Goal: Check status: Check status

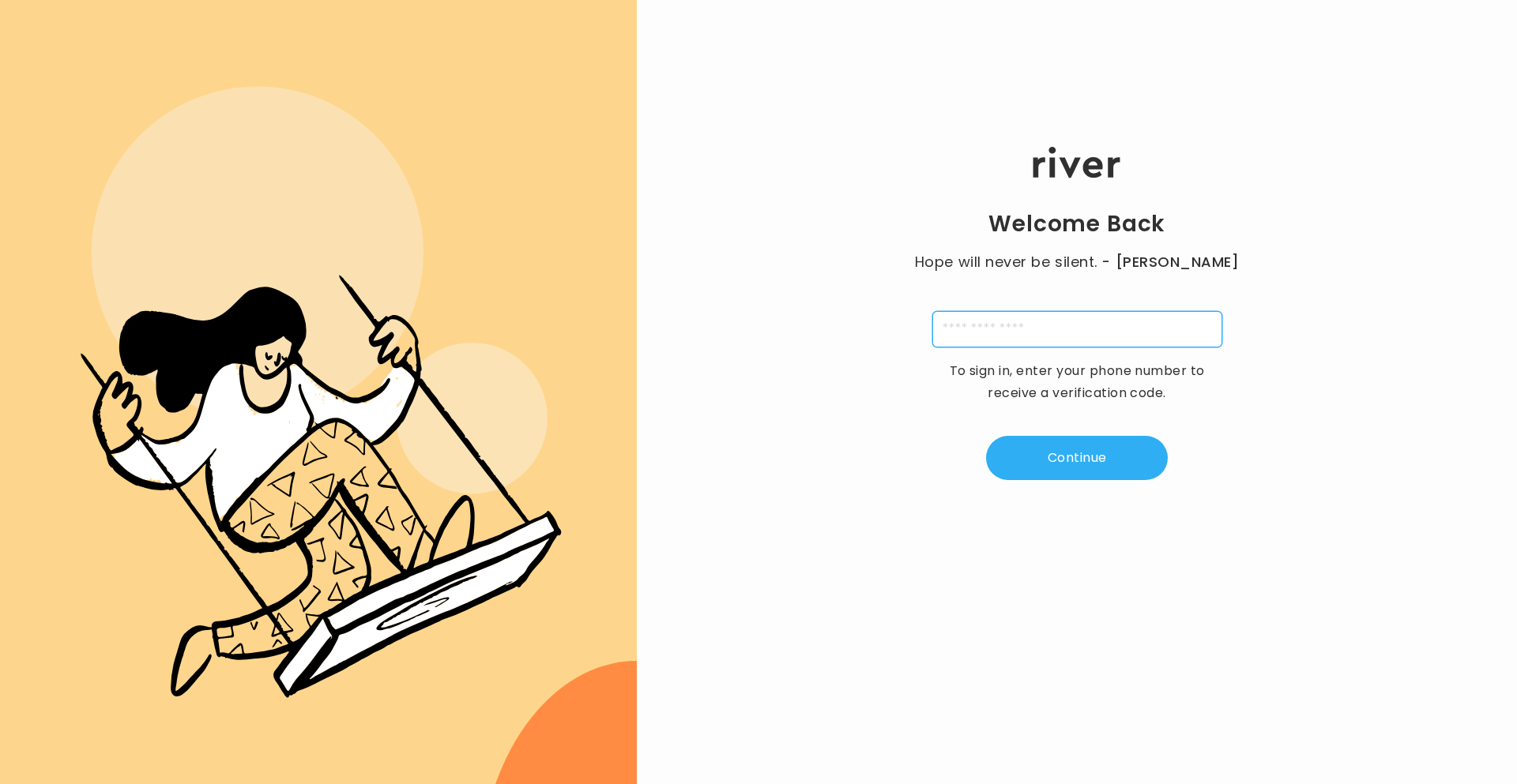
click at [1033, 333] on input "tel" at bounding box center [1078, 330] width 290 height 37
click at [1140, 335] on input "tel" at bounding box center [1078, 330] width 290 height 37
type input "**********"
click at [1084, 466] on button "Continue" at bounding box center [1077, 458] width 182 height 44
type input "*"
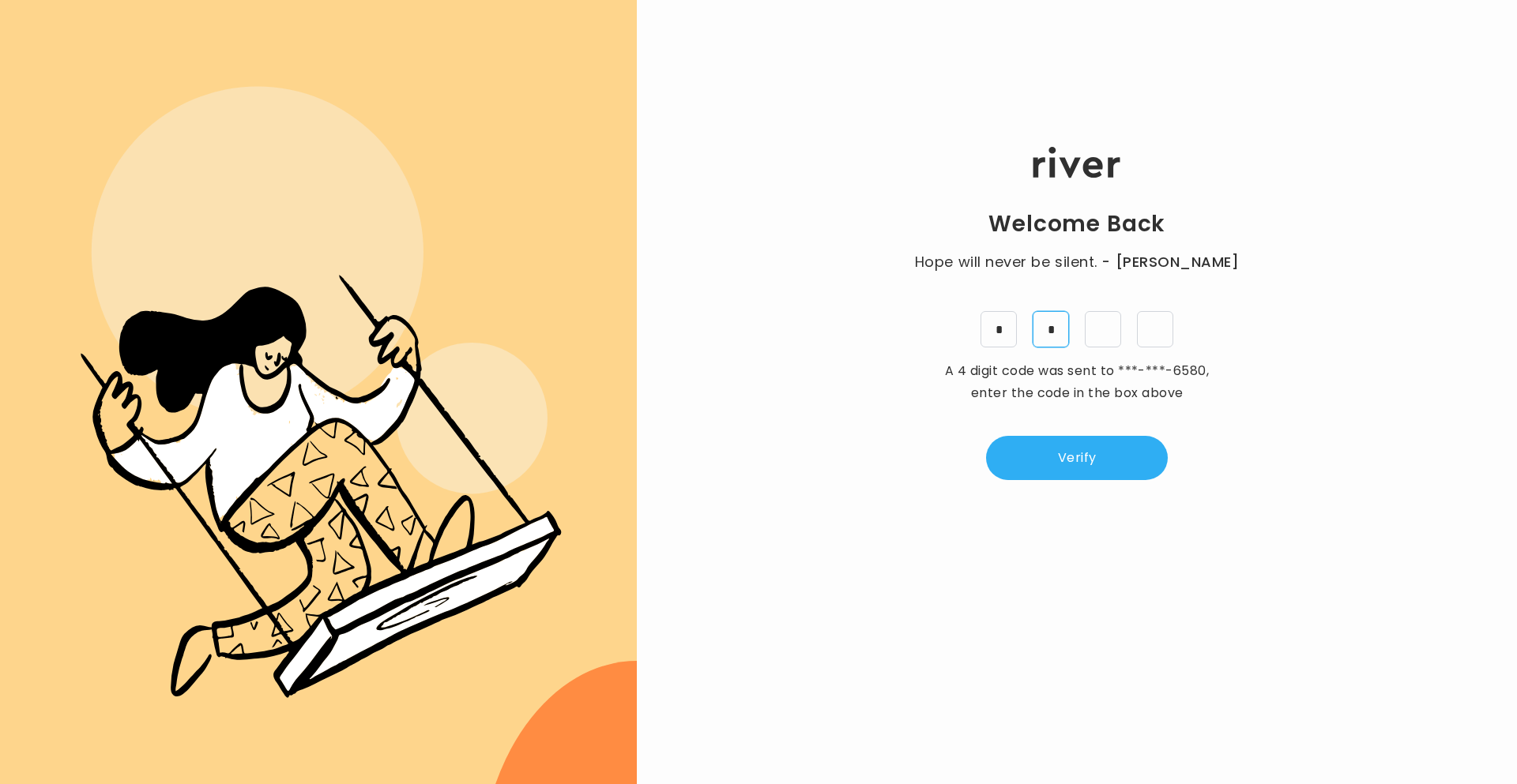
type input "*"
click at [1067, 463] on button "Verify" at bounding box center [1077, 458] width 182 height 44
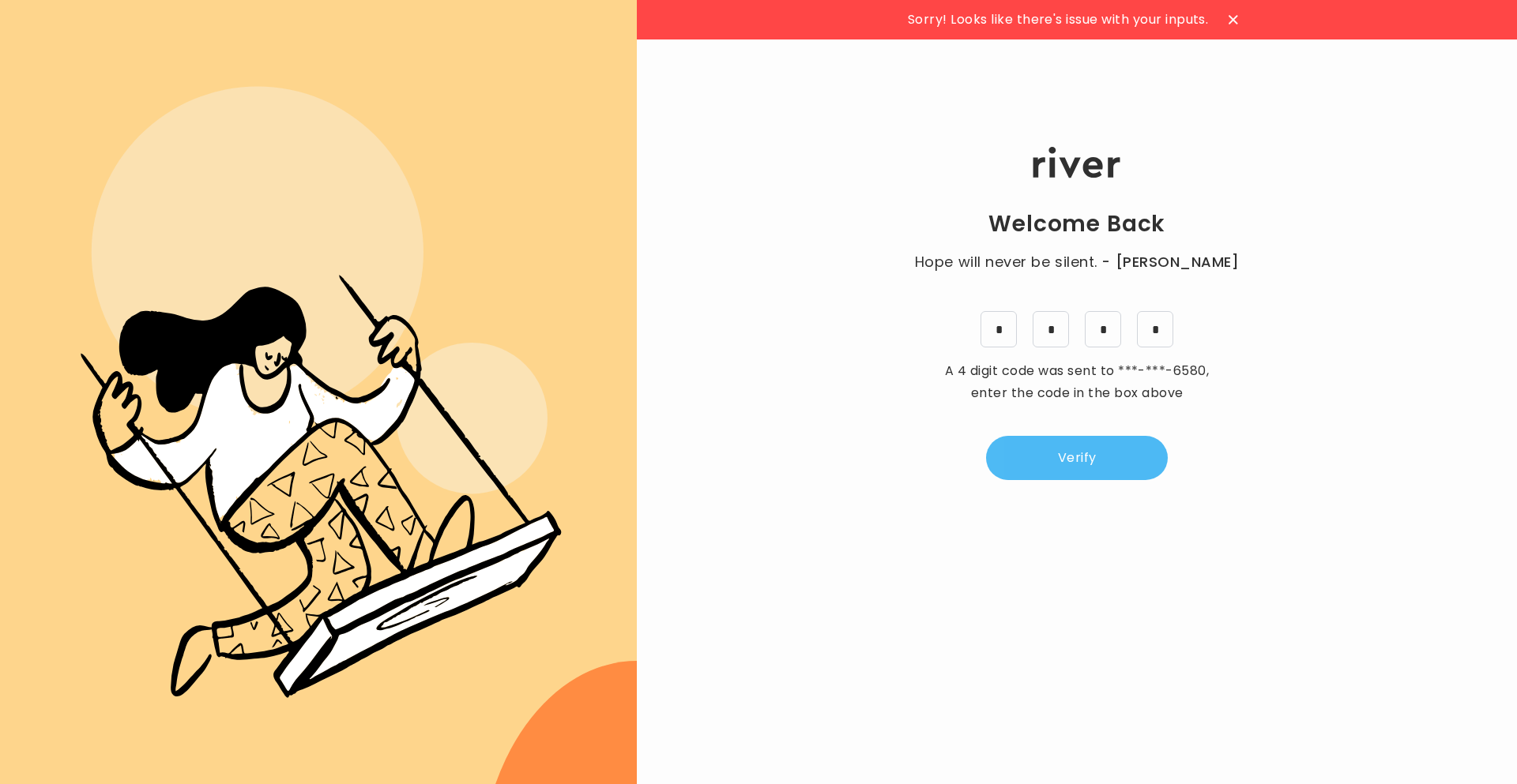
click at [1075, 472] on button "Verify" at bounding box center [1077, 458] width 182 height 44
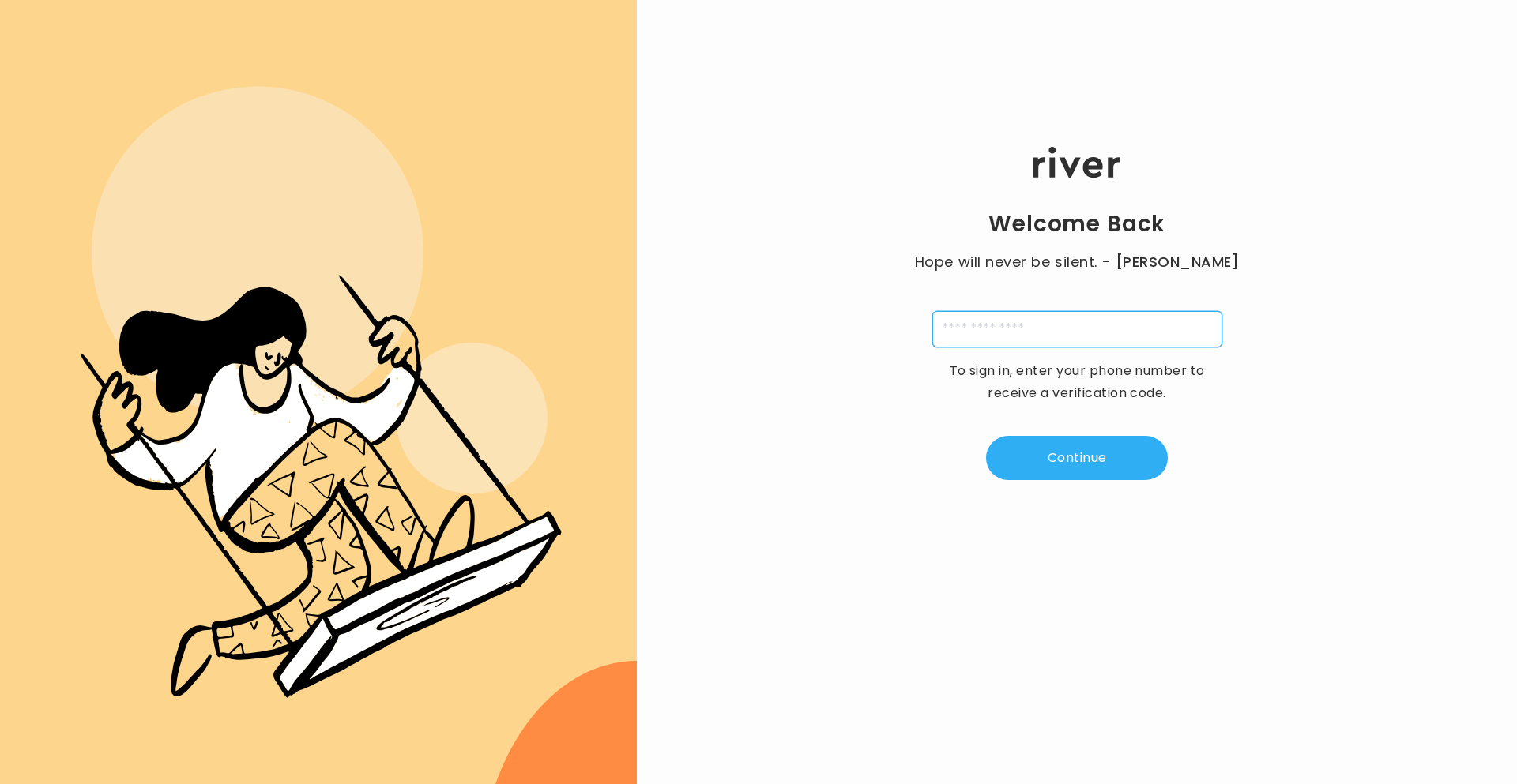
click at [1046, 331] on input "tel" at bounding box center [1078, 330] width 290 height 37
type input "**********"
click at [1107, 463] on button "Continue" at bounding box center [1077, 458] width 182 height 44
